Goal: Transaction & Acquisition: Purchase product/service

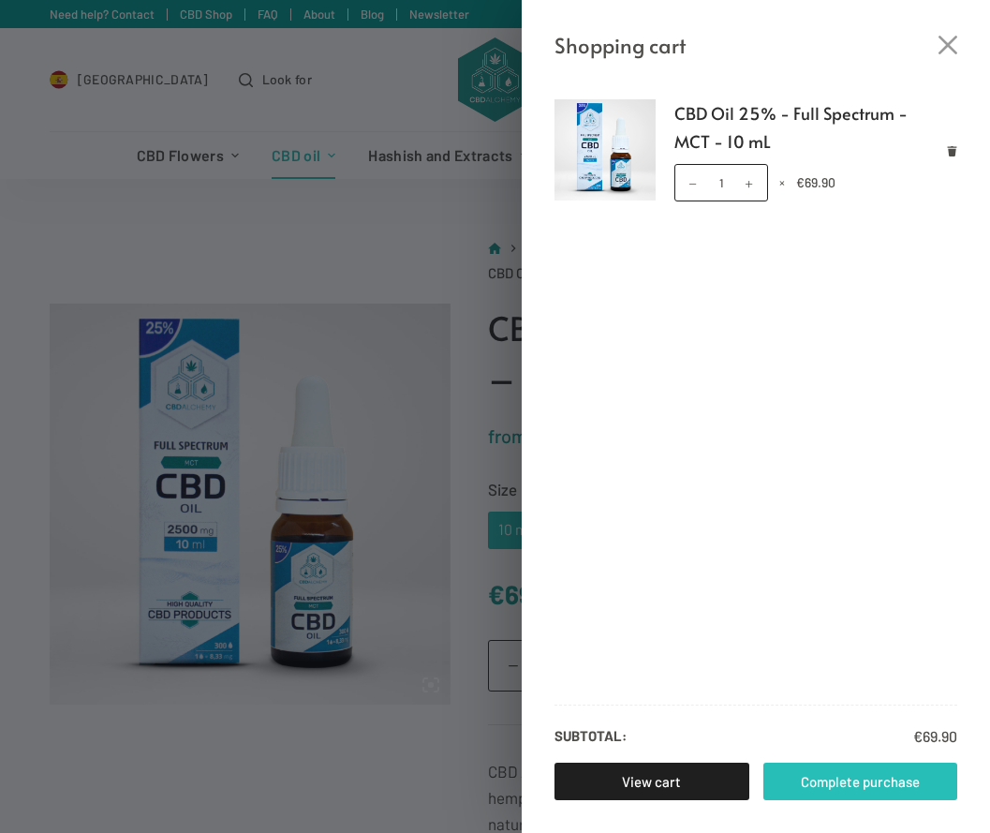
click at [847, 770] on font "Complete purchase" at bounding box center [860, 781] width 119 height 23
click at [724, 722] on p "Subtotal: € 69.90" at bounding box center [755, 726] width 403 height 44
click at [834, 789] on font "Complete purchase" at bounding box center [860, 781] width 119 height 17
click at [415, 449] on div "Shopping cart CBD Oil 25% - Full Spectrum - MCT - 10 mL CBD Oil 25% - Full Spec…" at bounding box center [495, 416] width 990 height 833
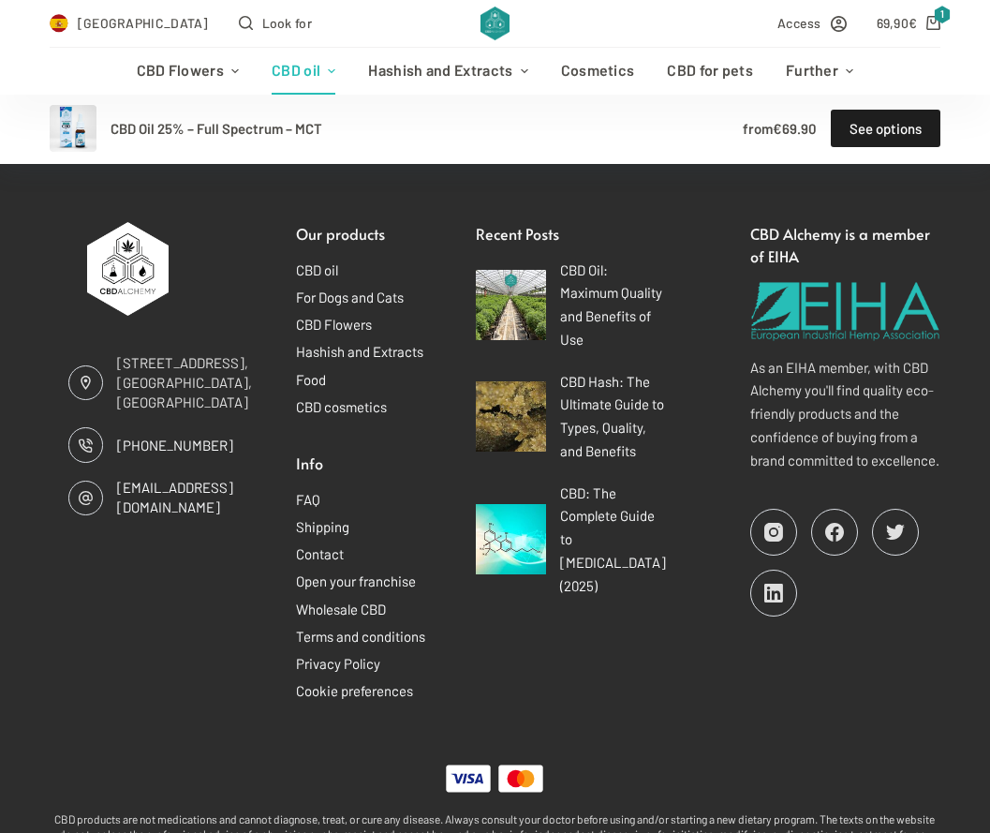
scroll to position [2595, 0]
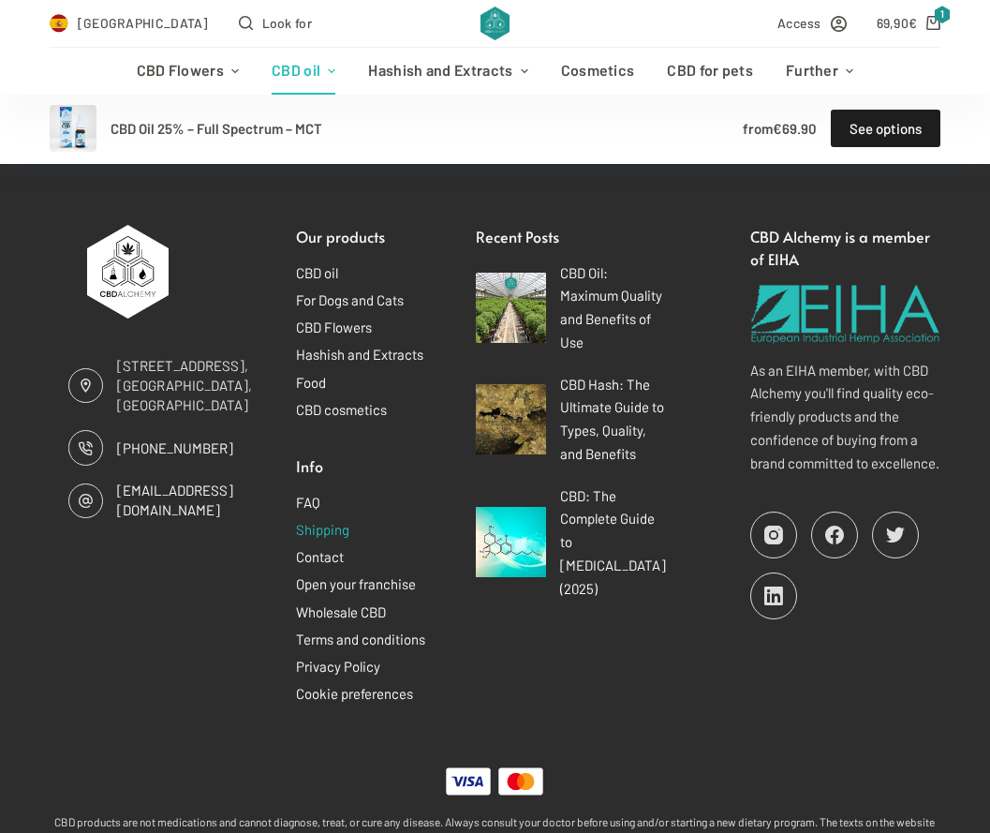
click at [323, 521] on font "Shipping" at bounding box center [322, 529] width 53 height 17
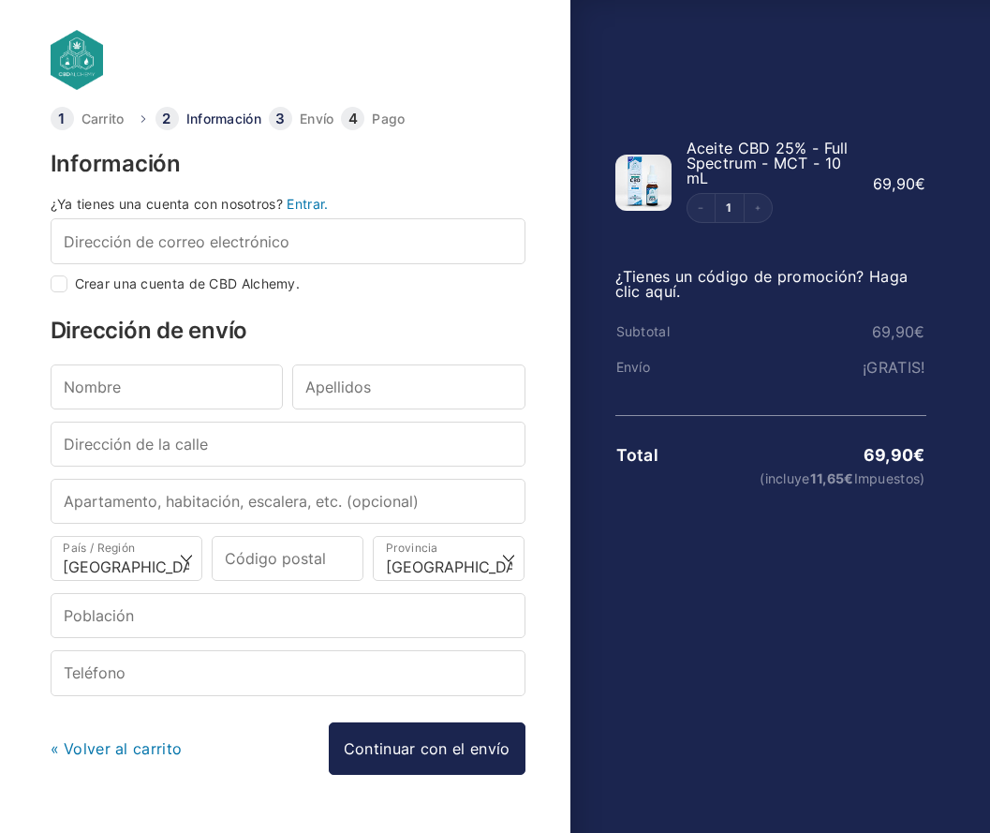
select select "B"
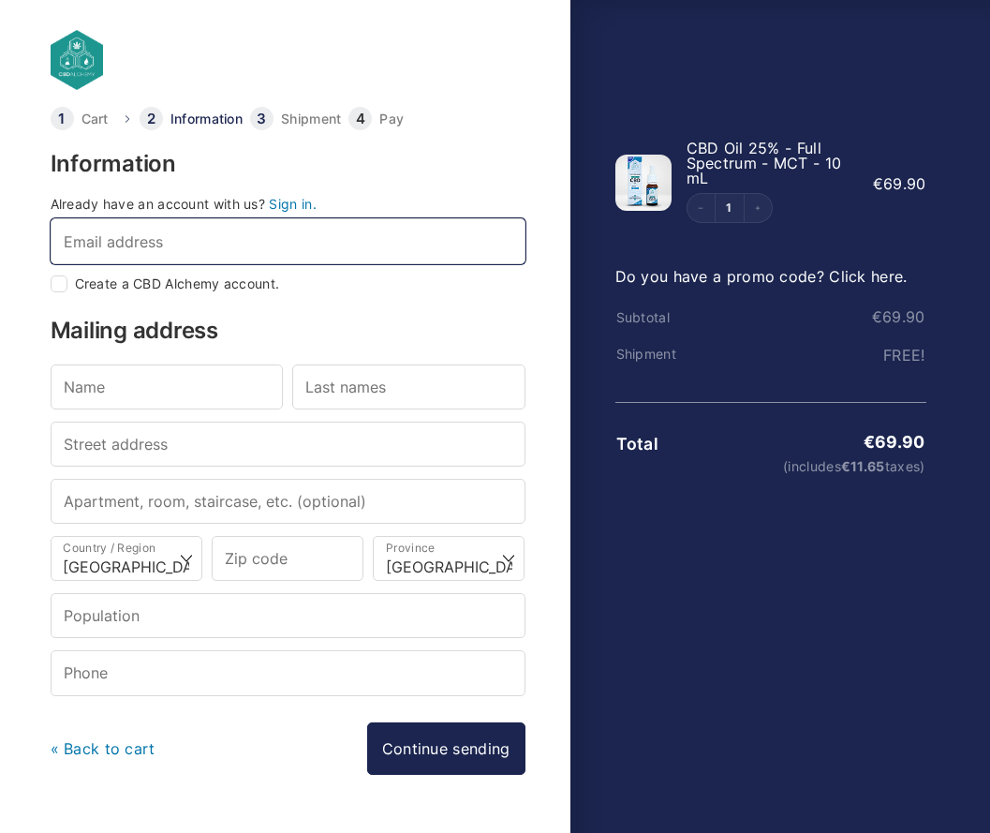
click at [242, 243] on input "Email address *" at bounding box center [288, 240] width 475 height 45
type input "kateg93@hotmail.com"
type input "Kate"
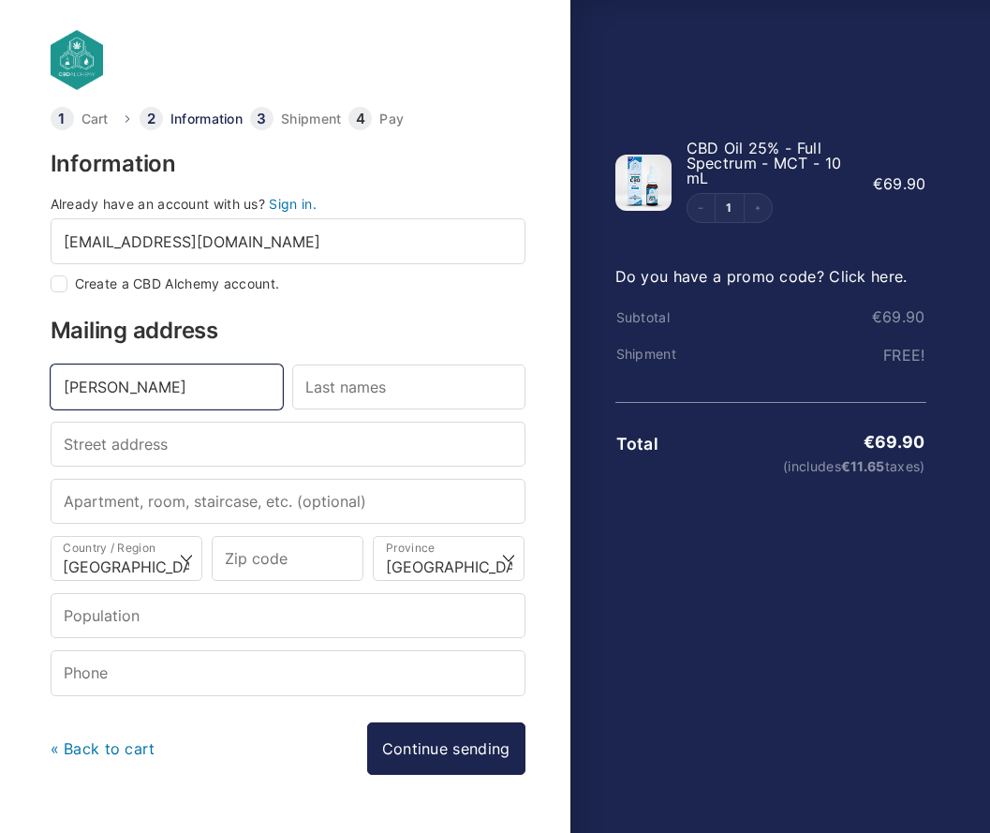
type input "Galea"
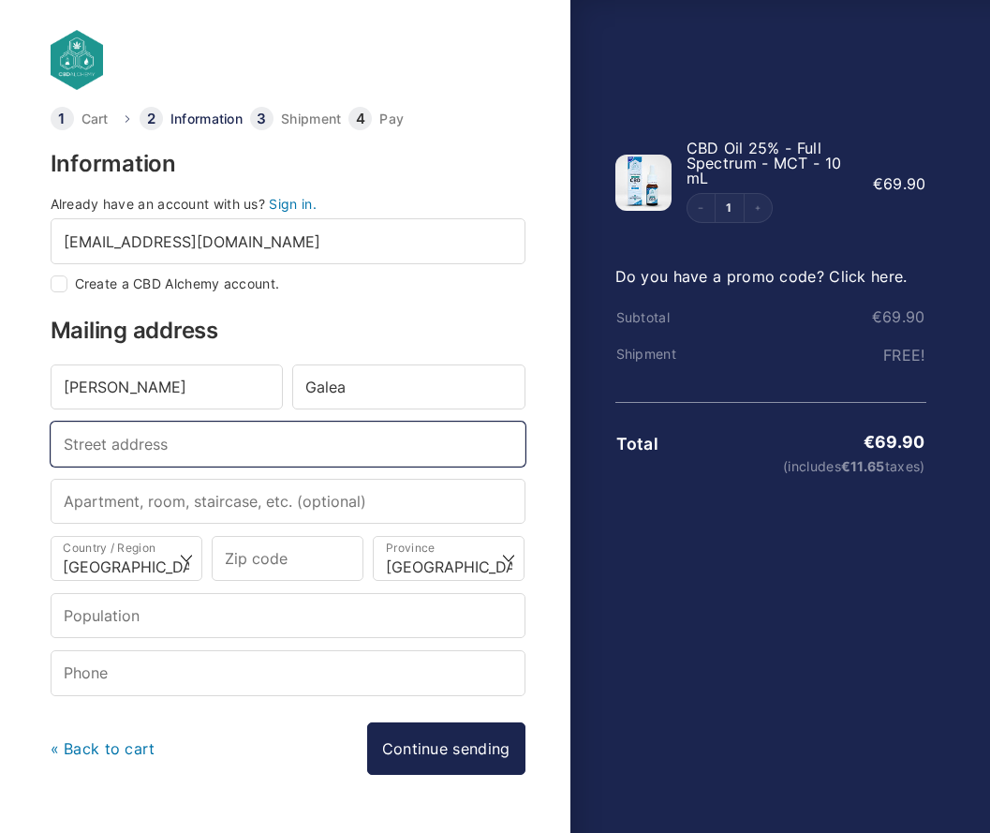
type input "Carrer de Guitert 16-1"
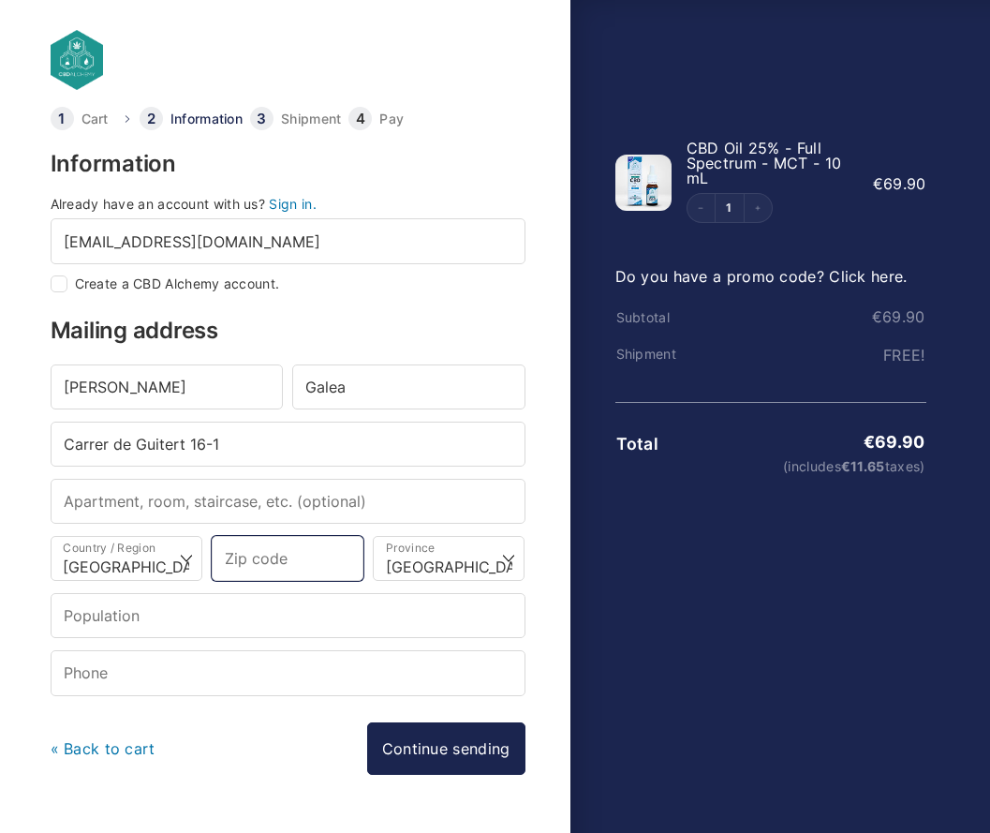
type input "08003"
type input "Barcelona"
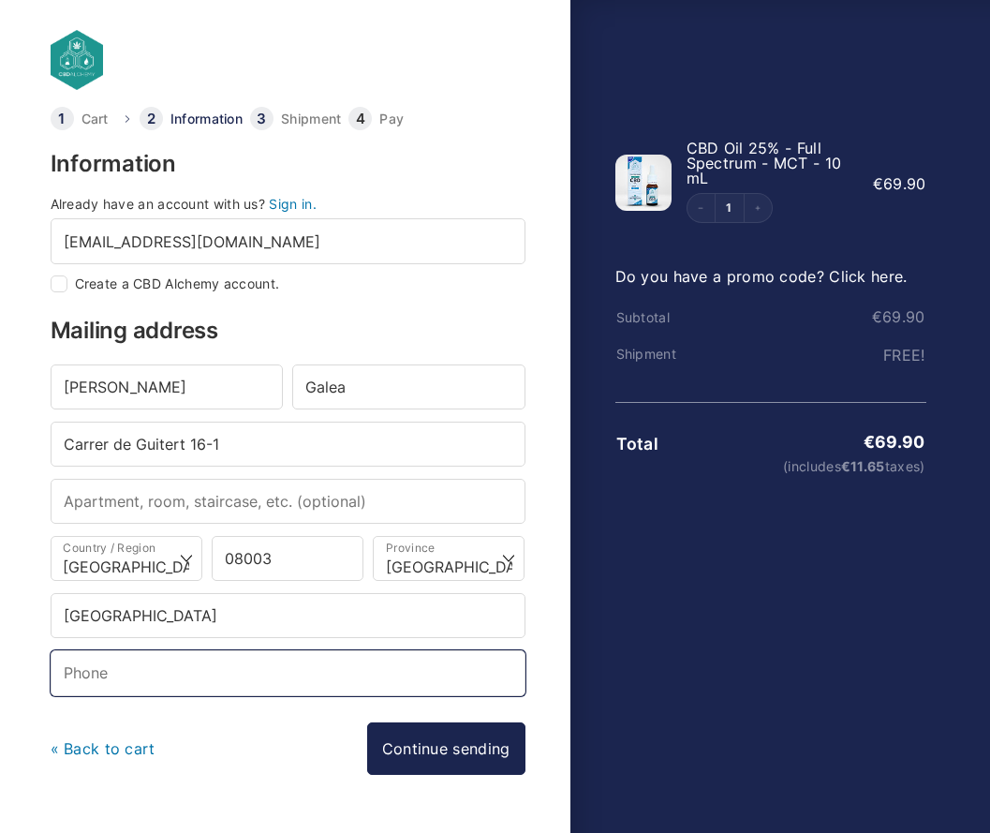
type input "+34640093321"
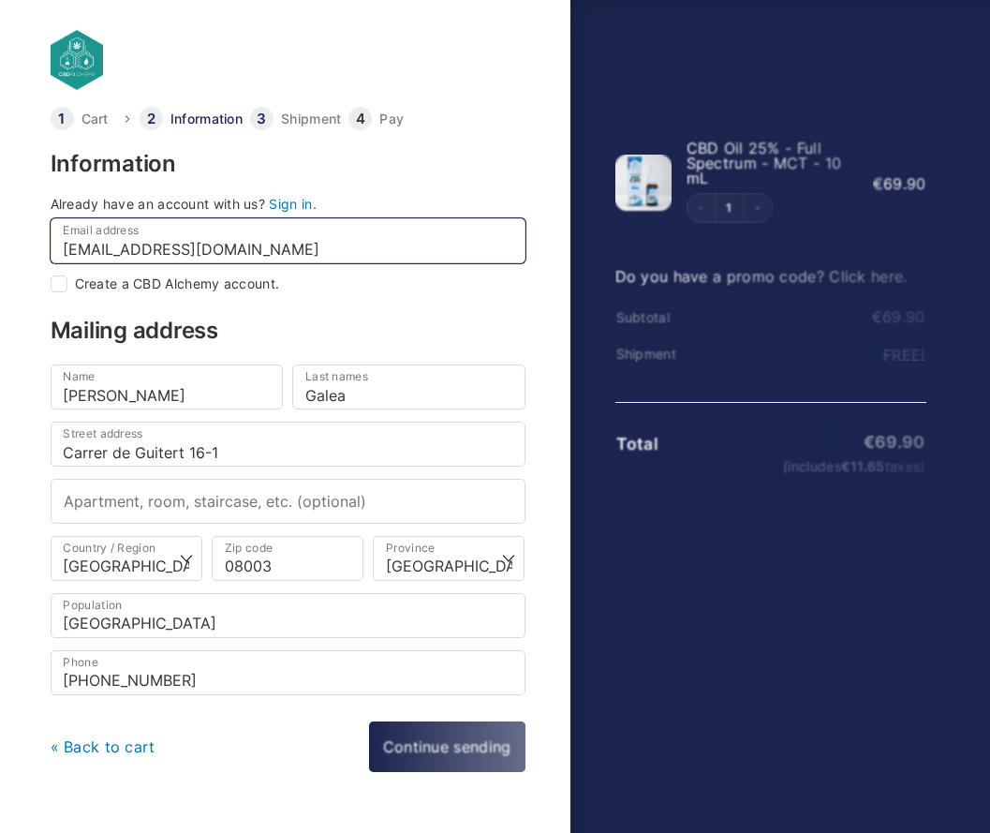
select select
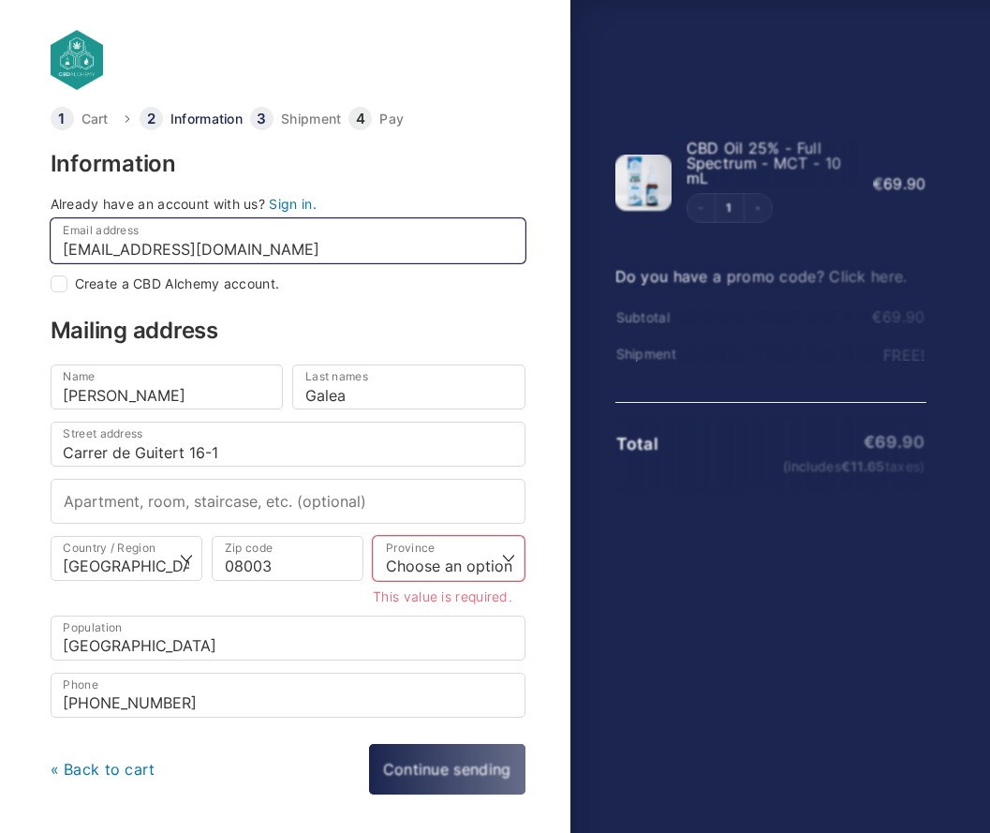
checkbox input "true"
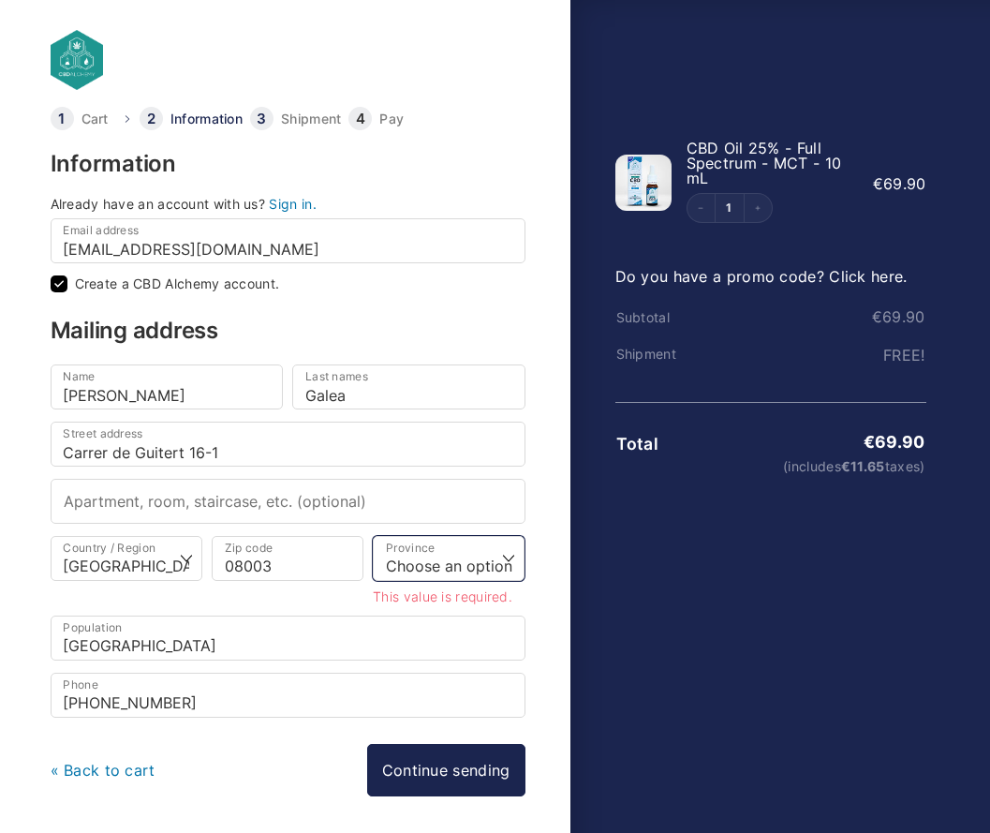
click at [457, 548] on select "Choose an option… A Coruña Álava Albacete Alicante Almería Asturias Ávila Badaj…" at bounding box center [449, 558] width 152 height 45
select select "B"
click at [373, 536] on select "Choose an option… A Coruña Álava Albacete Alicante Almería Asturias Ávila Badaj…" at bounding box center [449, 558] width 152 height 45
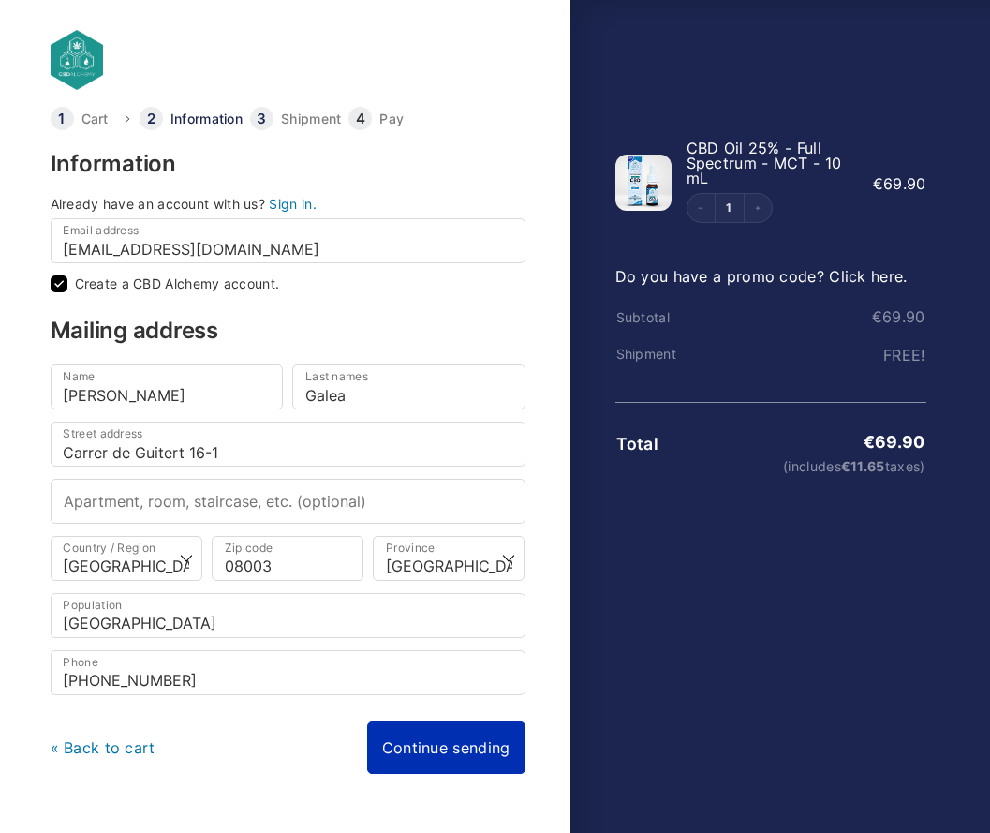
click at [441, 745] on link "Continue sending" at bounding box center [446, 747] width 158 height 52
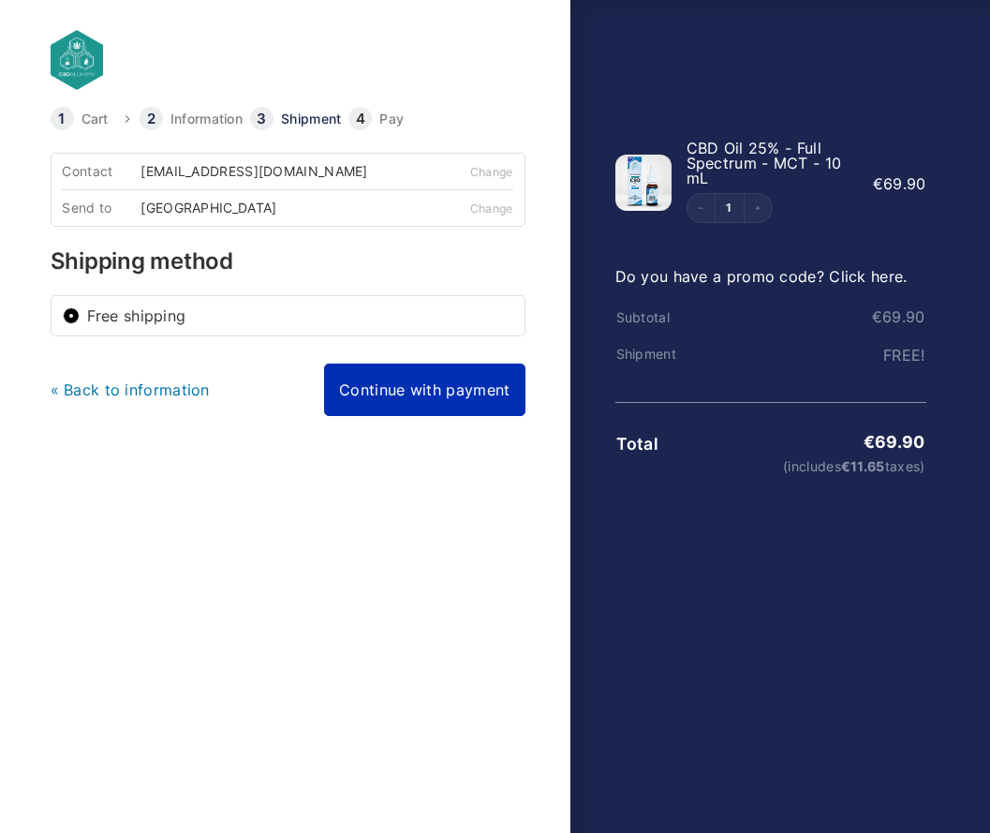
click at [421, 396] on link "Continue with payment" at bounding box center [424, 389] width 200 height 52
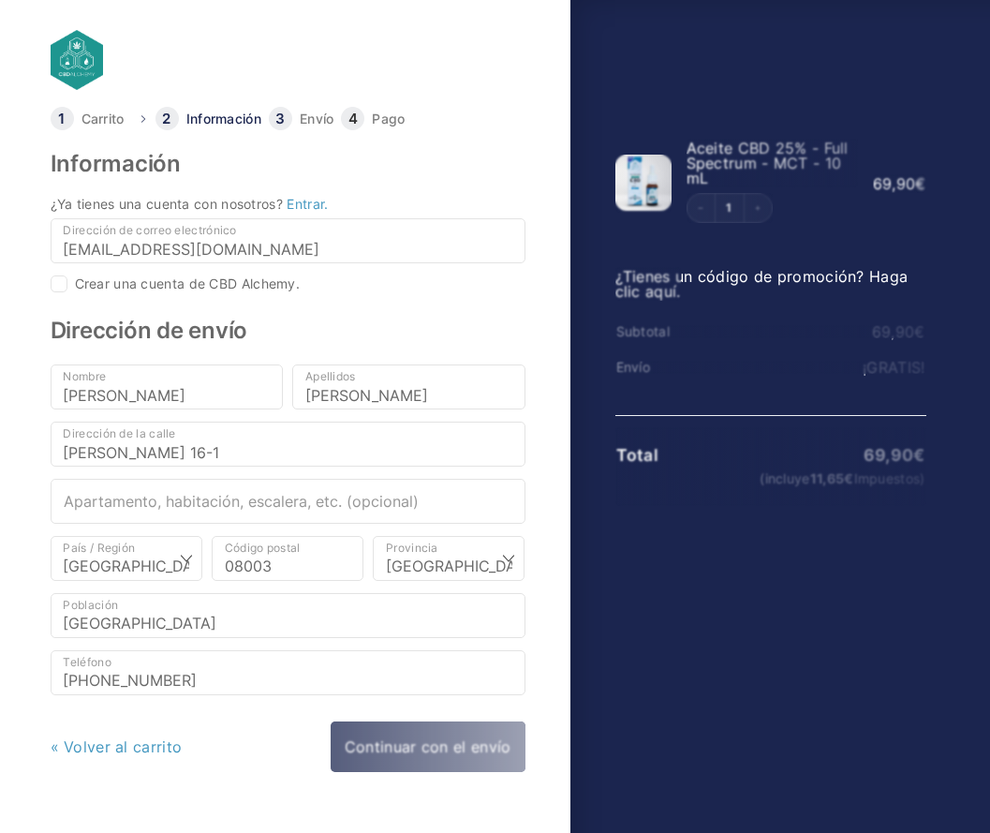
select select "B"
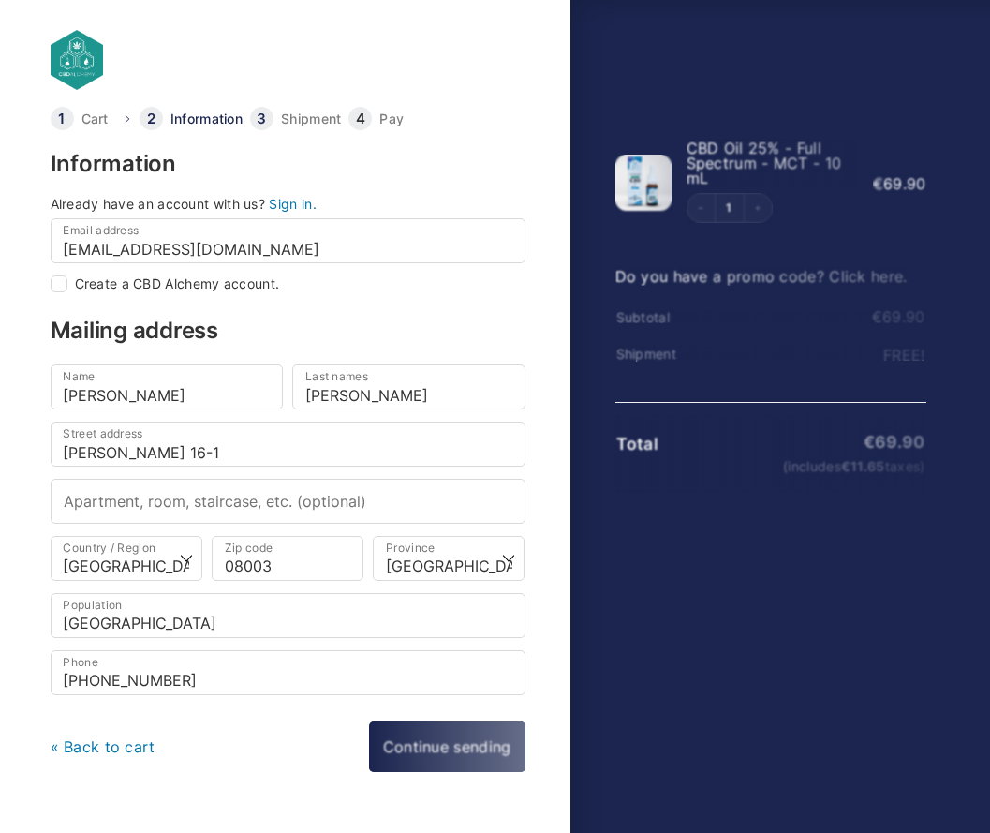
checkbox input "true"
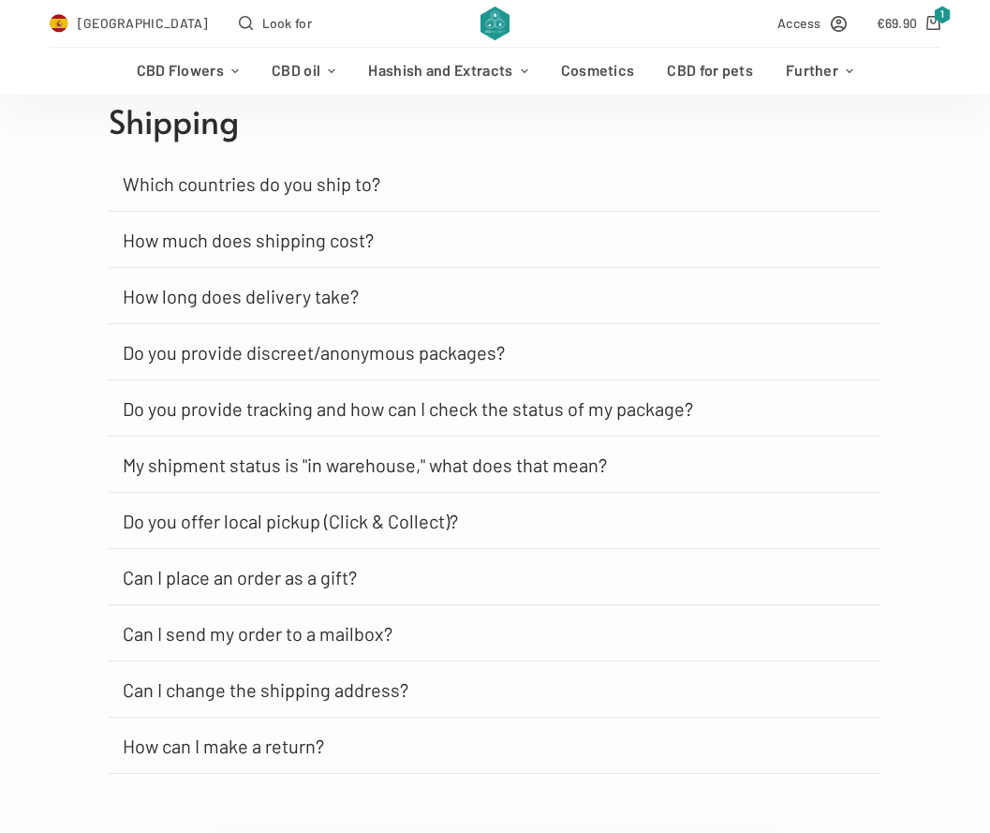
scroll to position [1131, 0]
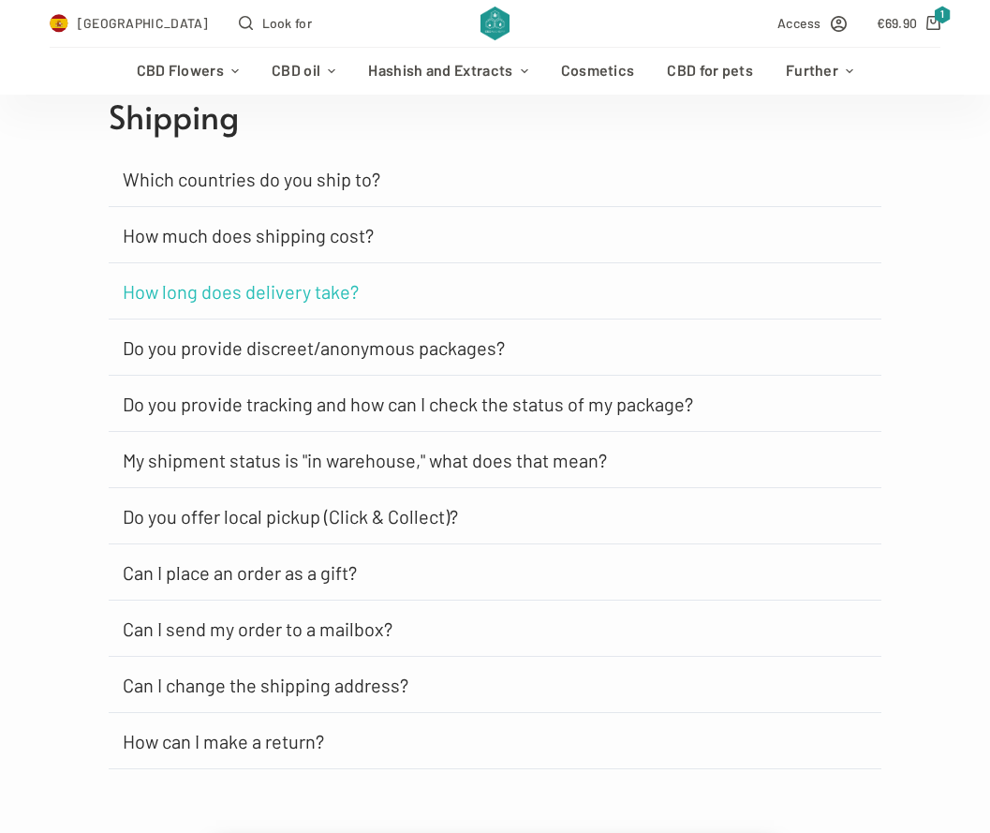
click at [302, 288] on font "How long does delivery take?" at bounding box center [241, 291] width 236 height 22
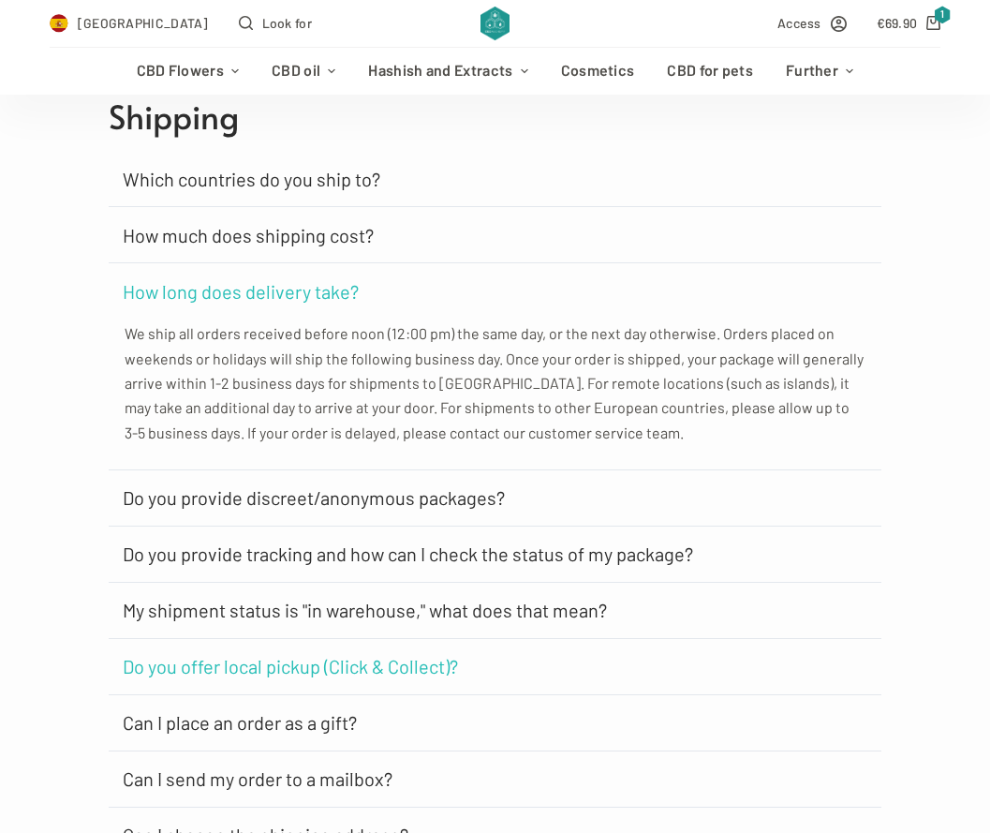
click at [294, 676] on font "Do you offer local pickup (Click & Collect)?" at bounding box center [290, 666] width 335 height 22
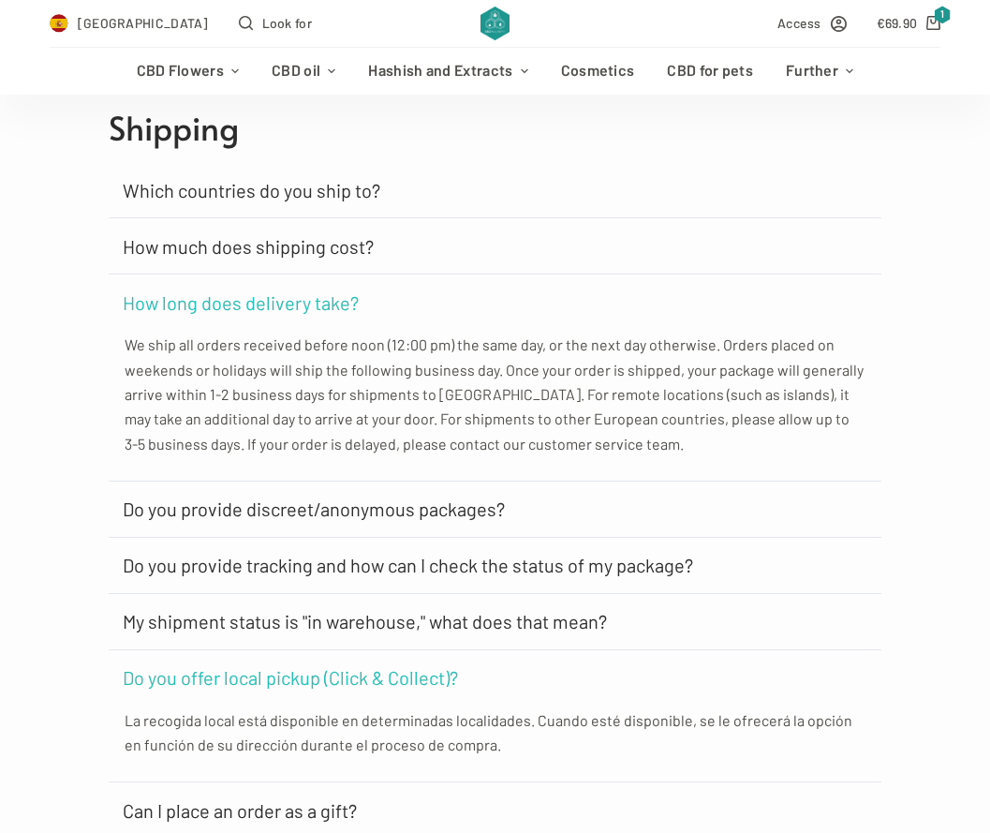
scroll to position [0, 0]
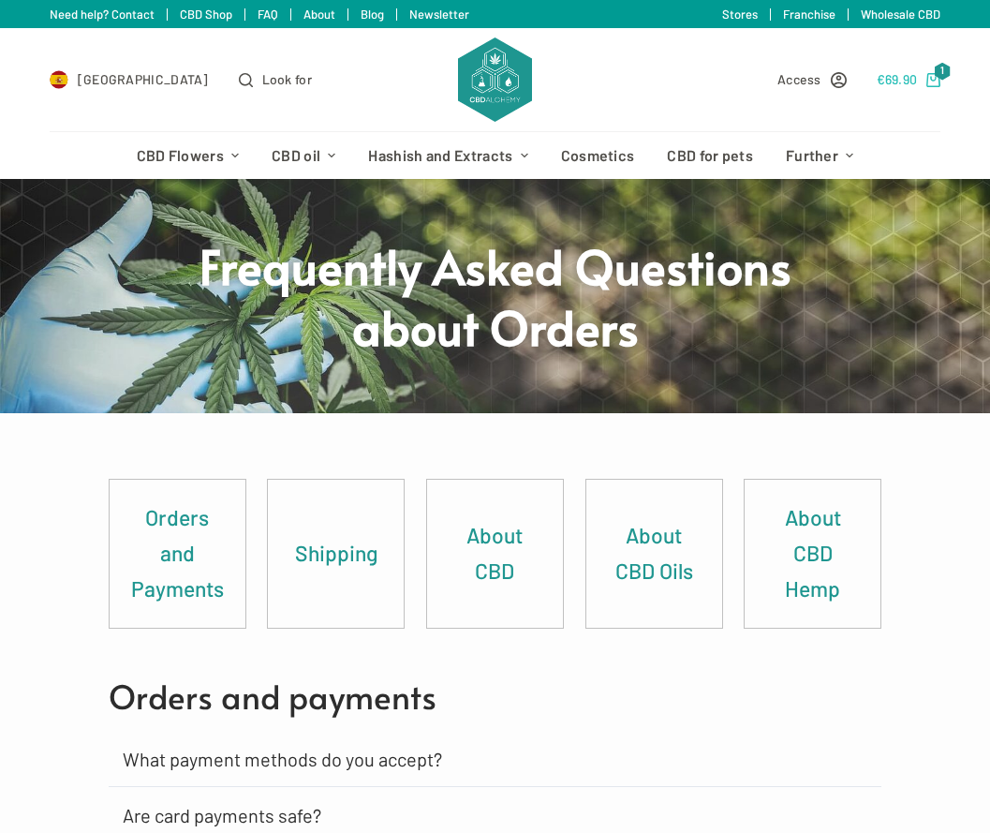
click at [936, 80] on icon "Shopping cart" at bounding box center [933, 80] width 14 height 14
